Goal: Transaction & Acquisition: Subscribe to service/newsletter

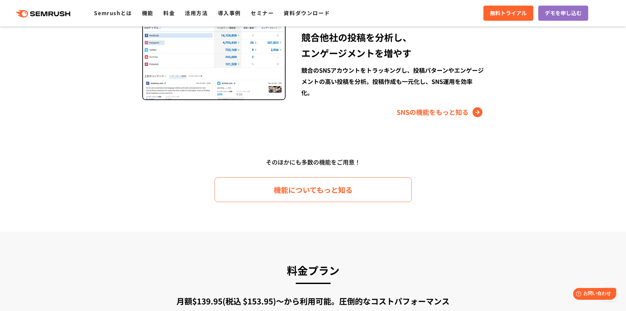
scroll to position [986, 0]
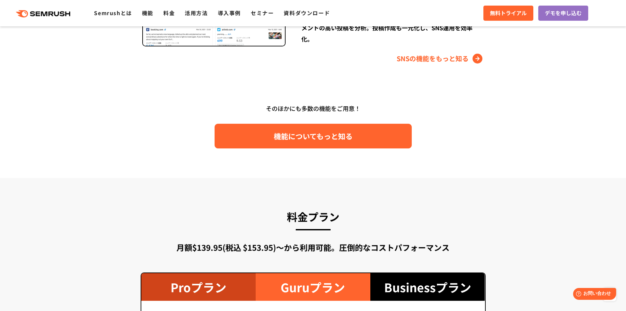
click at [275, 132] on span "機能についてもっと知る" at bounding box center [313, 136] width 79 height 12
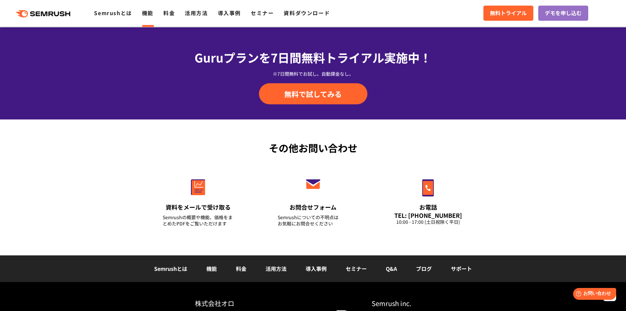
scroll to position [2218, 0]
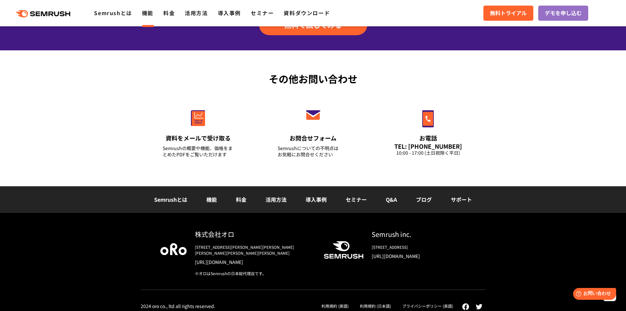
click at [235, 198] on li "料金" at bounding box center [242, 199] width 30 height 9
click at [237, 199] on link "料金" at bounding box center [241, 199] width 11 height 8
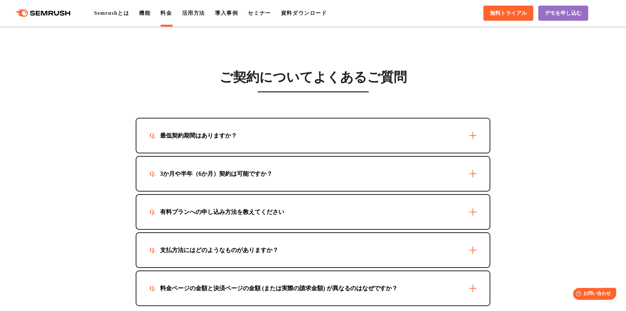
scroll to position [1874, 0]
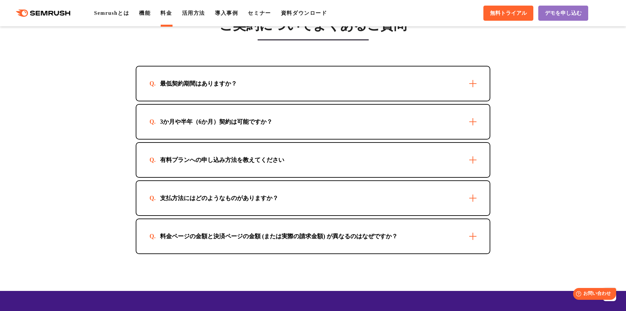
click at [330, 82] on div "最低契約期間はありますか？" at bounding box center [312, 83] width 353 height 34
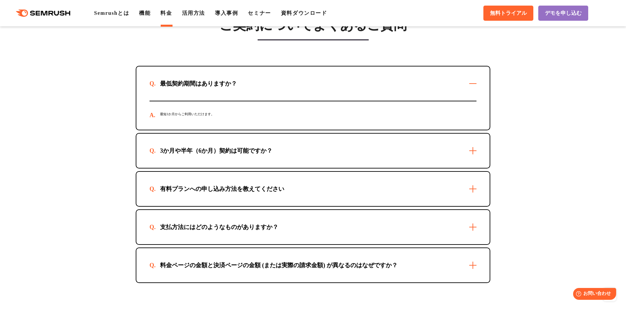
click at [324, 149] on div "3か月や半年（6か月）契約は可能ですか？" at bounding box center [312, 151] width 353 height 34
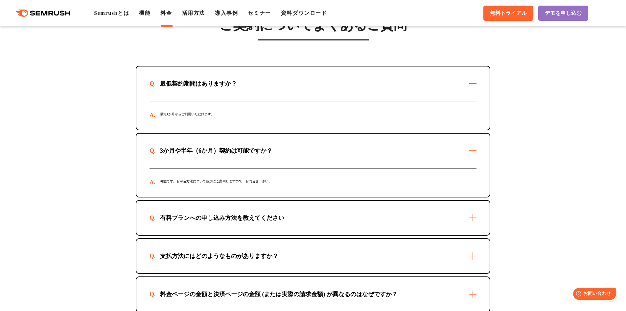
click at [323, 209] on div "有料プランへの申し込み方法を教えてください" at bounding box center [312, 218] width 353 height 34
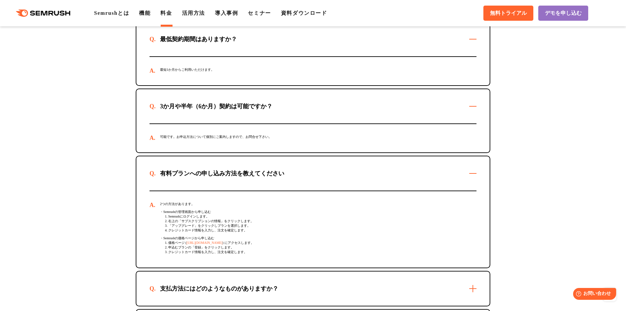
scroll to position [2006, 0]
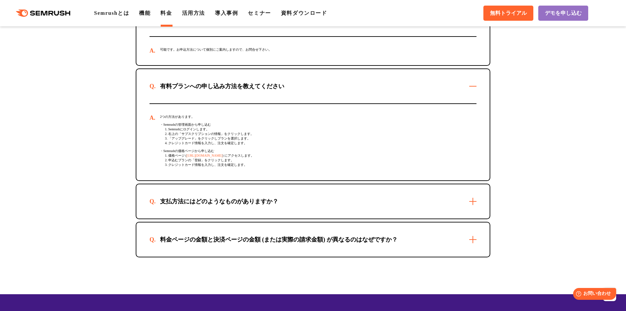
click at [322, 205] on div "支払方法にはどのようなものがありますか？" at bounding box center [312, 201] width 353 height 34
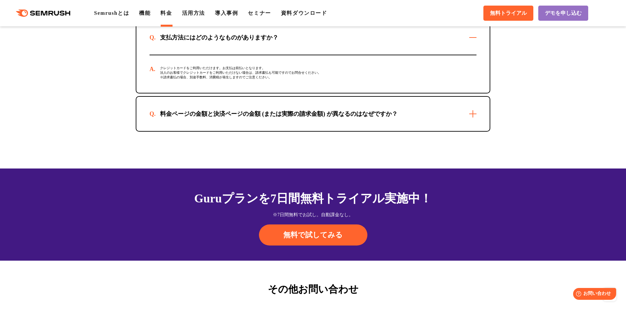
scroll to position [2170, 0]
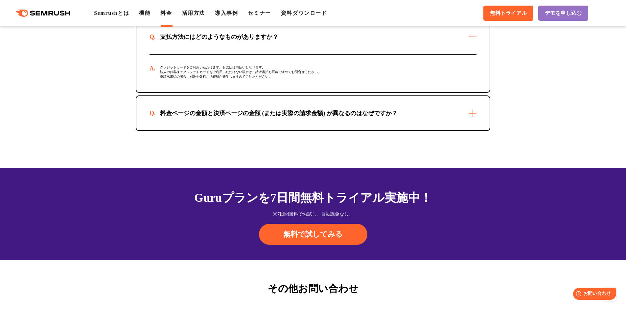
click at [323, 115] on div "料金ページの金額と決済ページの金額 (または実際の請求金額) が異なるのはなぜですか？" at bounding box center [279, 113] width 259 height 8
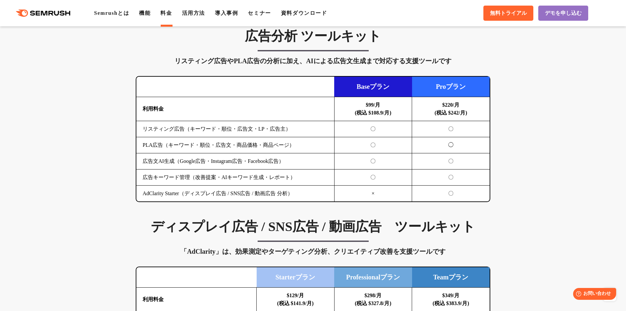
scroll to position [0, 0]
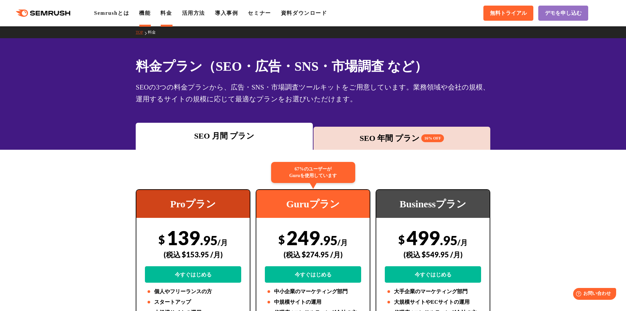
click at [149, 14] on link "機能" at bounding box center [145, 13] width 12 height 6
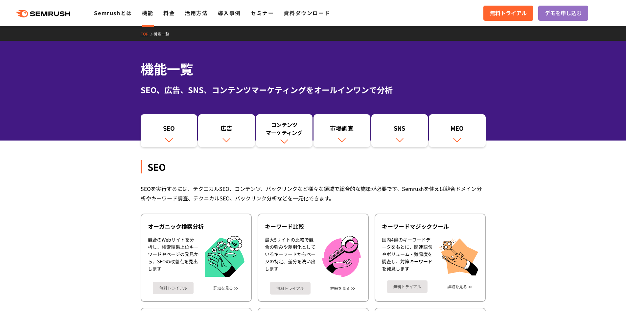
click at [119, 14] on link "Semrushとは" at bounding box center [113, 13] width 38 height 8
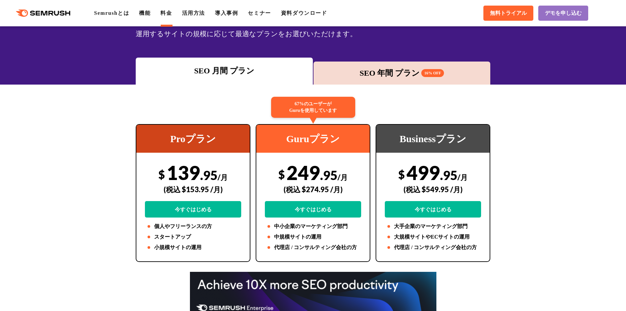
scroll to position [66, 0]
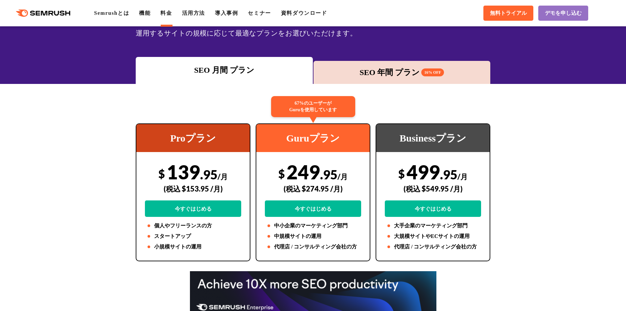
click at [289, 171] on div "$ 249 .95 /月 (税込 $274.95 /月) 今すぐはじめる" at bounding box center [313, 188] width 96 height 57
click at [378, 61] on div "SEO 月間 プラン SEO 年間 プラン 16% OFF" at bounding box center [312, 70] width 355 height 27
click at [377, 66] on div "SEO 年間 プラン 16% OFF" at bounding box center [402, 72] width 177 height 23
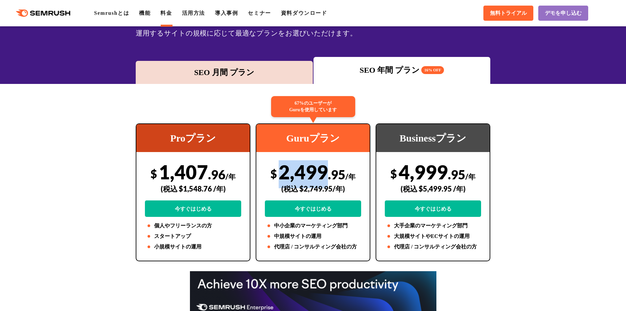
drag, startPoint x: 329, startPoint y: 170, endPoint x: 281, endPoint y: 171, distance: 48.0
click at [281, 171] on div "$ 2,499 .95 /年 (税込 $2,749.95/年) 今すぐはじめる" at bounding box center [313, 188] width 96 height 57
drag, startPoint x: 268, startPoint y: 172, endPoint x: 323, endPoint y: 173, distance: 55.6
click at [323, 173] on div "$ 2,499 .95 /年 (税込 $2,749.95/年) 今すぐはじめる" at bounding box center [313, 188] width 96 height 57
